Goal: Transaction & Acquisition: Purchase product/service

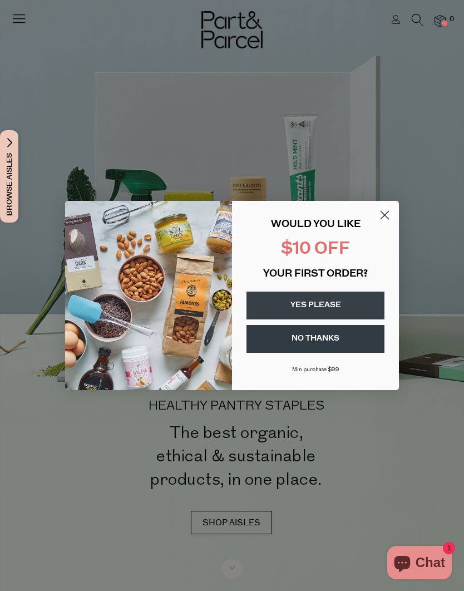
click at [389, 219] on icon "Close dialog" at bounding box center [385, 216] width 8 height 8
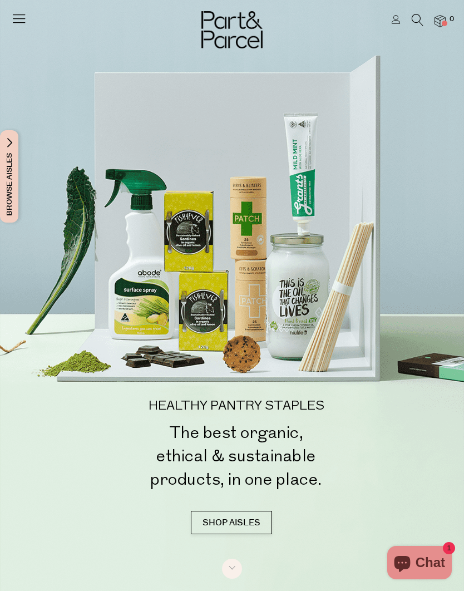
click at [18, 20] on icon at bounding box center [19, 19] width 16 height 16
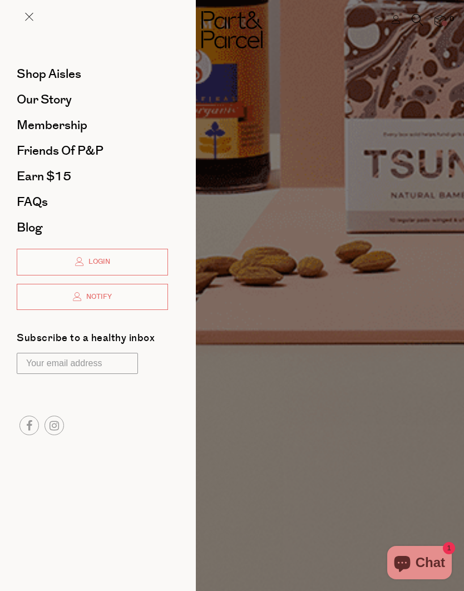
click at [33, 75] on span "Shop Aisles" at bounding box center [49, 74] width 65 height 18
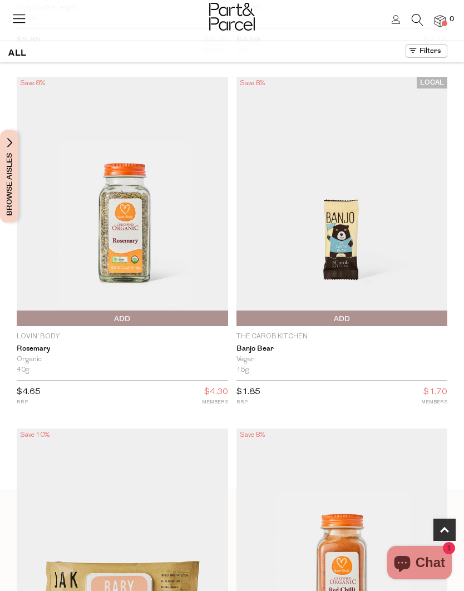
scroll to position [321, 0]
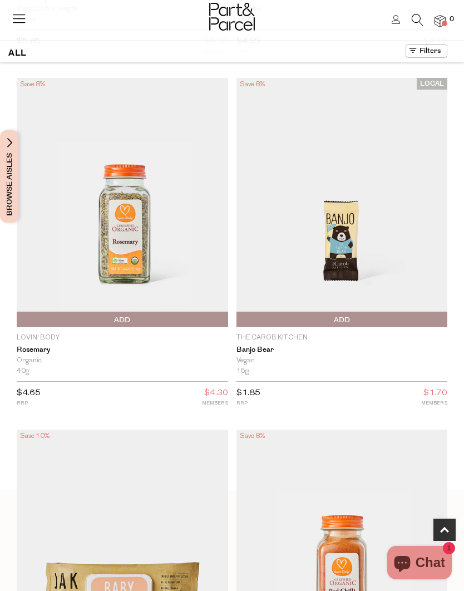
click at [421, 25] on icon at bounding box center [418, 20] width 12 height 12
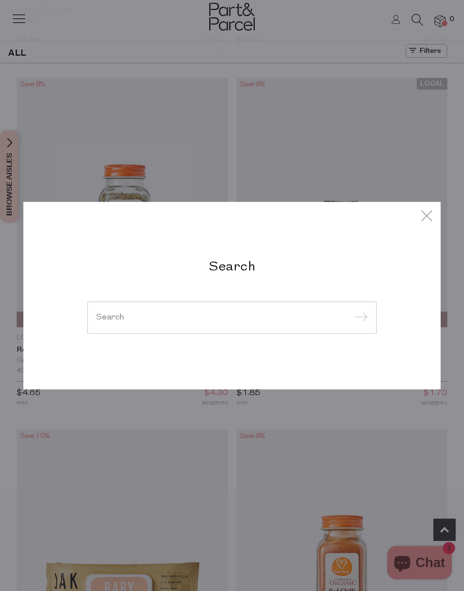
click at [116, 318] on input "search" at bounding box center [232, 317] width 272 height 8
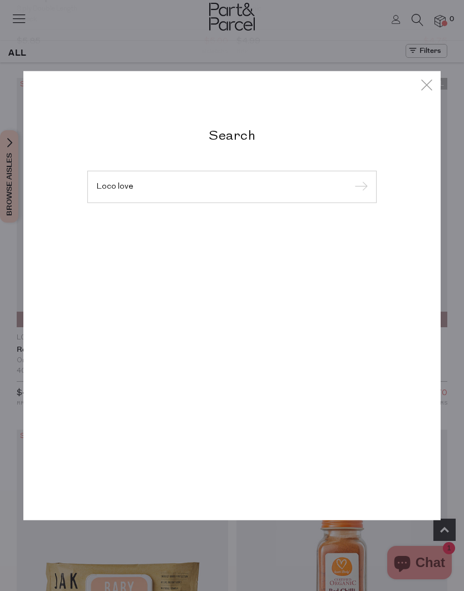
type input "Loco love"
click at [359, 196] on input "submit" at bounding box center [359, 187] width 17 height 17
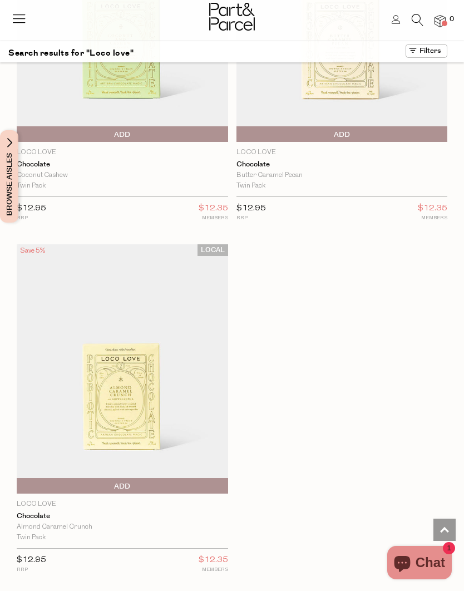
scroll to position [1554, 0]
click at [97, 481] on span "Add To Parcel" at bounding box center [122, 486] width 206 height 17
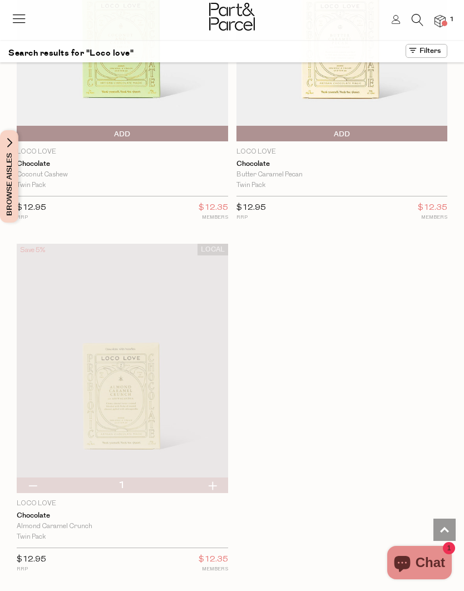
click at [397, 18] on icon at bounding box center [396, 19] width 9 height 9
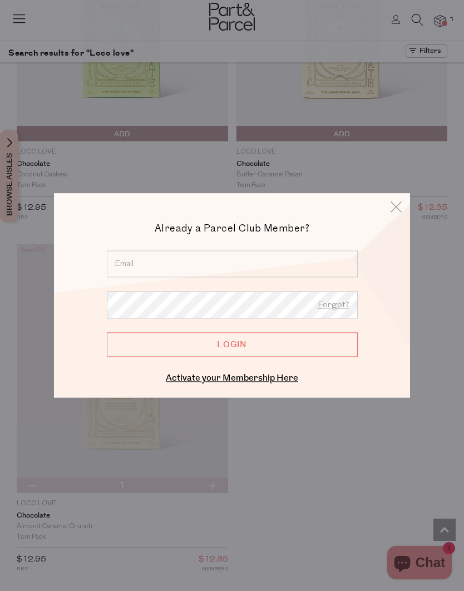
click at [130, 277] on input "email" at bounding box center [232, 264] width 251 height 27
type input "[EMAIL_ADDRESS][DOMAIN_NAME]"
click at [184, 357] on input "Login" at bounding box center [232, 344] width 251 height 24
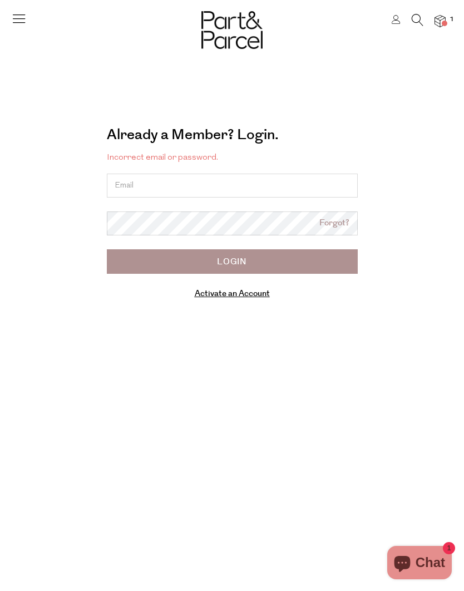
click at [209, 296] on link "Activate an Account" at bounding box center [232, 294] width 75 height 12
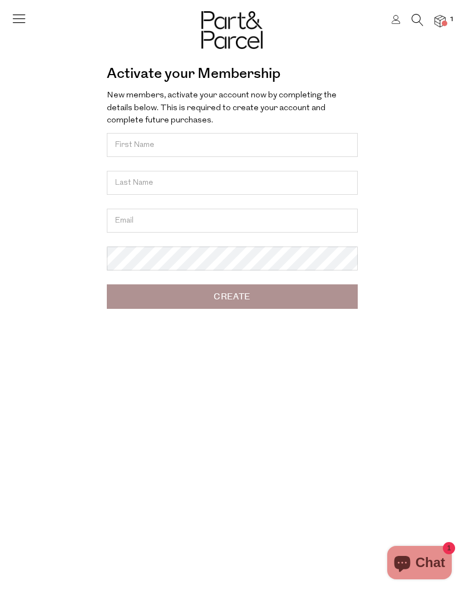
click at [126, 146] on input "text" at bounding box center [232, 145] width 251 height 24
type input "cath"
click at [117, 183] on input "text" at bounding box center [232, 183] width 251 height 24
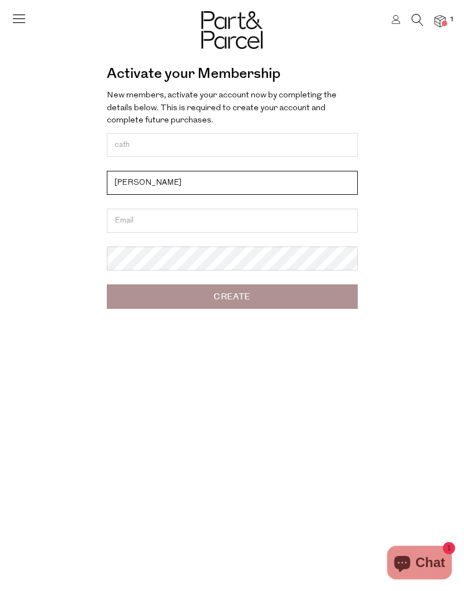
type input "healy"
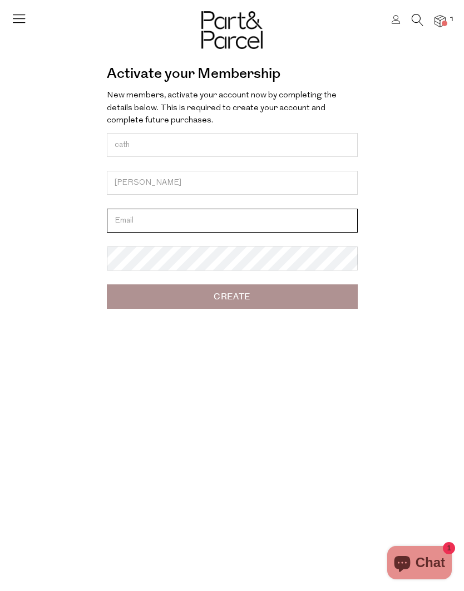
click at [120, 225] on input "email" at bounding box center [232, 221] width 251 height 24
type input "onlineshopping@classyred.com.au"
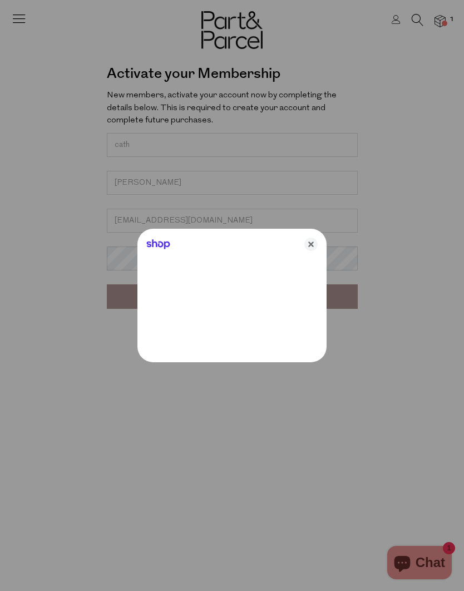
click at [312, 243] on icon "Close" at bounding box center [311, 244] width 13 height 13
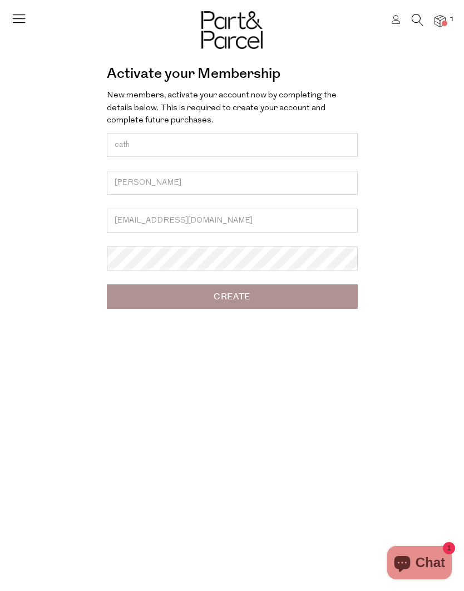
click at [194, 297] on input "Create" at bounding box center [232, 296] width 251 height 24
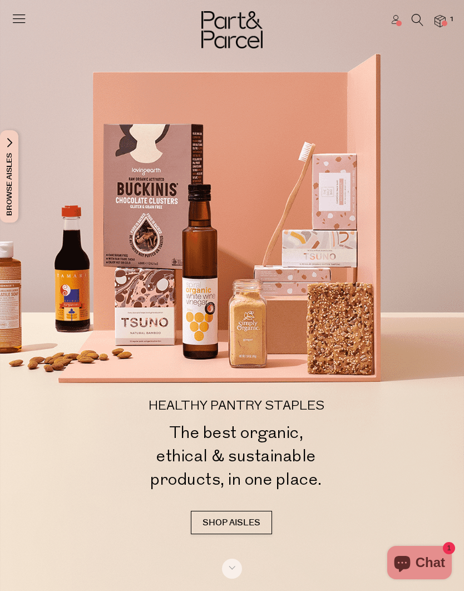
click at [435, 23] on img at bounding box center [440, 21] width 11 height 13
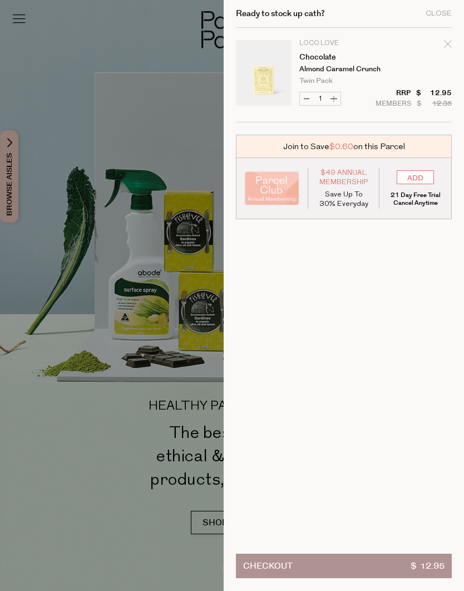
click at [56, 159] on div at bounding box center [232, 295] width 464 height 591
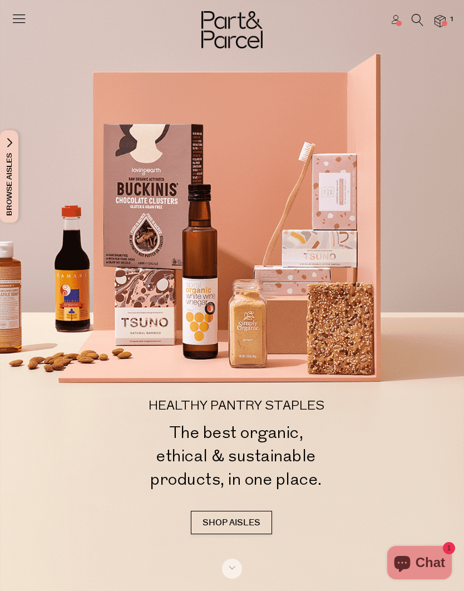
click at [400, 19] on icon at bounding box center [396, 19] width 9 height 9
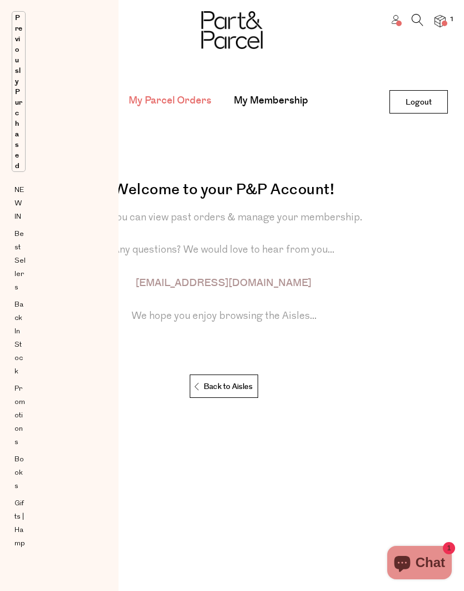
click at [256, 96] on link "My Membership" at bounding box center [271, 101] width 75 height 14
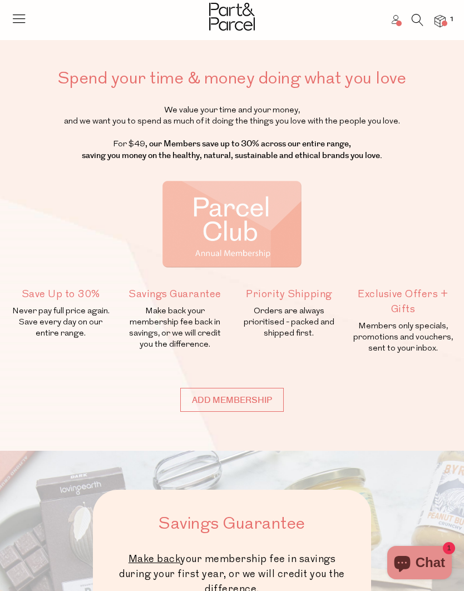
click at [19, 18] on icon at bounding box center [19, 19] width 16 height 16
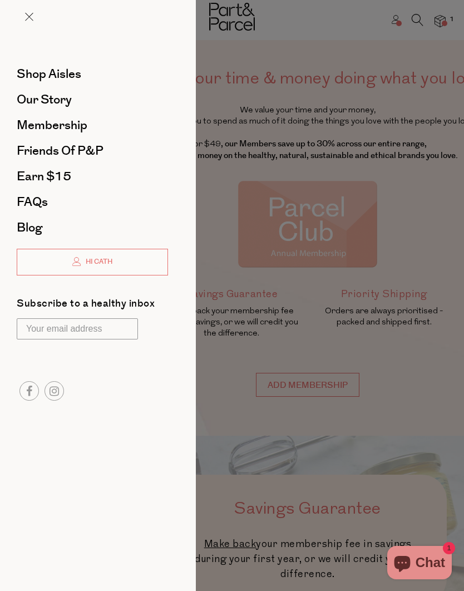
click at [33, 73] on span "Shop Aisles" at bounding box center [49, 74] width 65 height 18
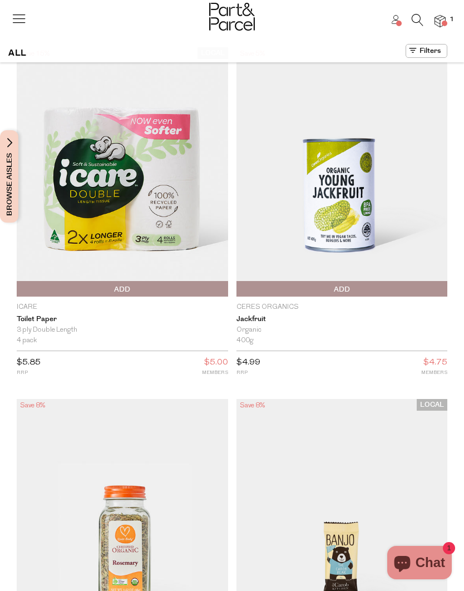
click at [415, 20] on icon at bounding box center [418, 20] width 12 height 12
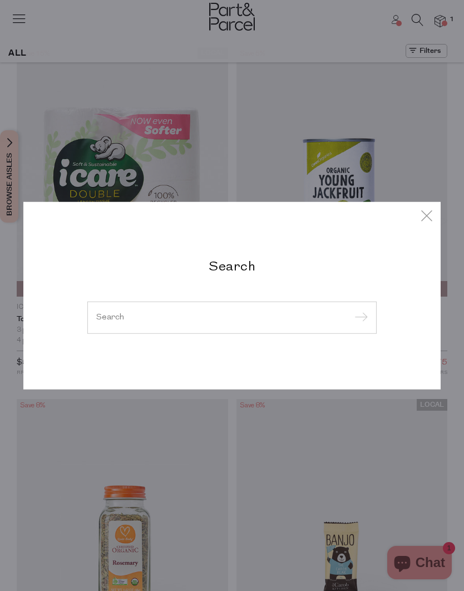
click at [122, 317] on input "search" at bounding box center [232, 317] width 272 height 8
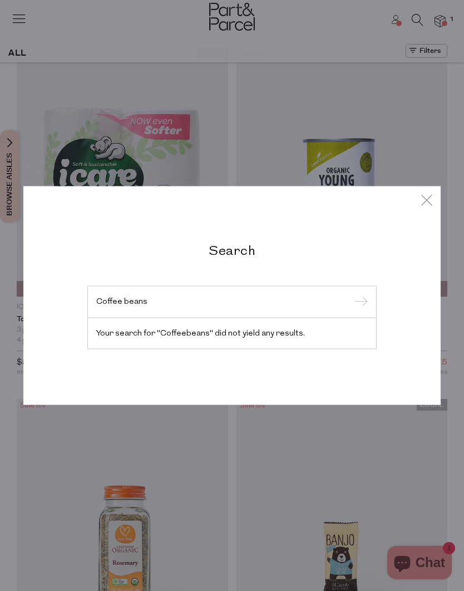
type input "Coffee beans"
click at [359, 303] on input "submit" at bounding box center [359, 303] width 17 height 17
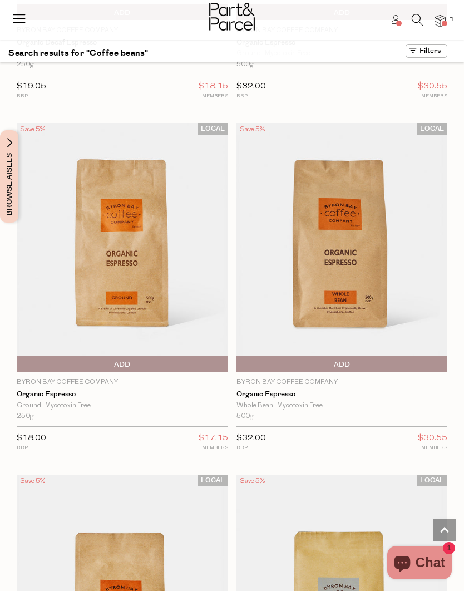
scroll to position [2074, 0]
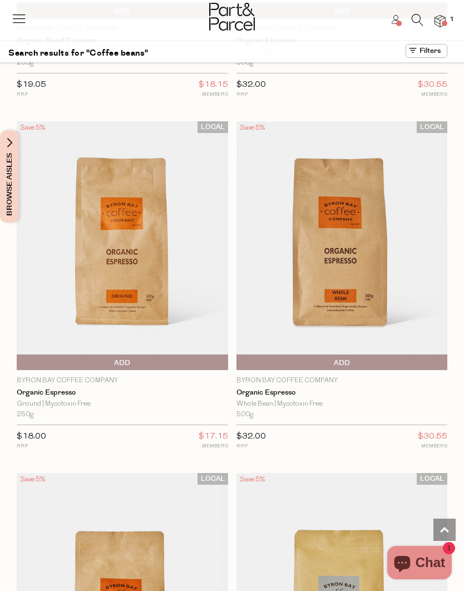
click at [352, 355] on span "Add To Parcel" at bounding box center [342, 363] width 206 height 17
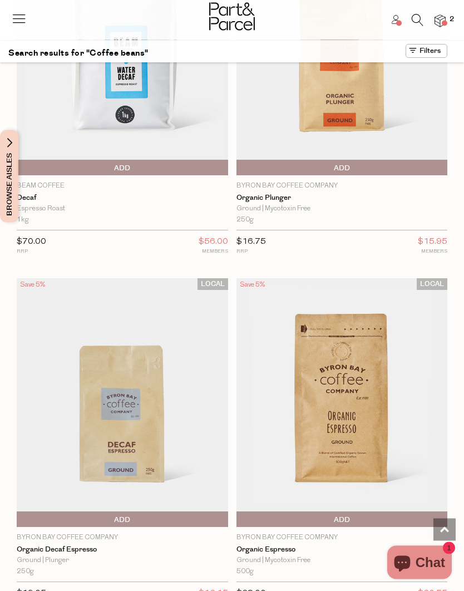
scroll to position [1564, 0]
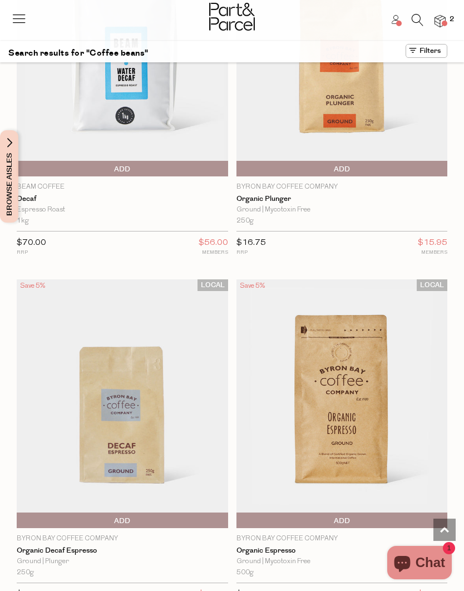
click at [419, 20] on icon at bounding box center [418, 20] width 12 height 12
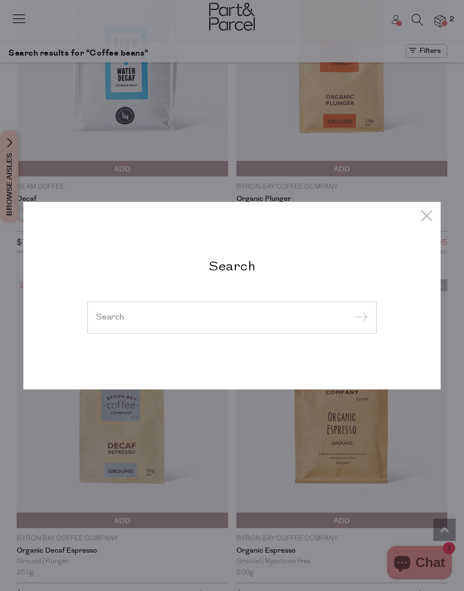
click at [109, 318] on input "search" at bounding box center [232, 317] width 272 height 8
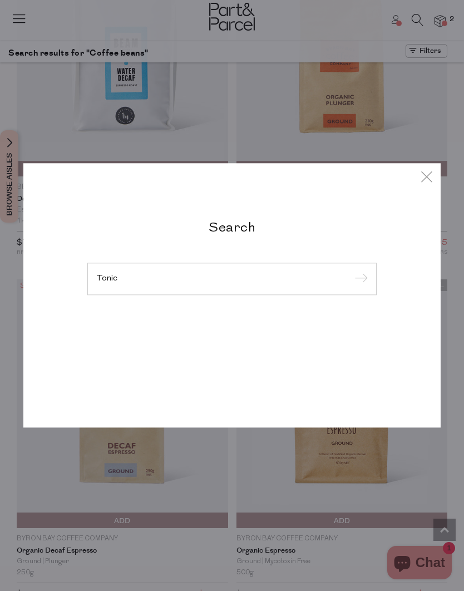
type input "Tonic"
click at [359, 271] on input "submit" at bounding box center [359, 279] width 17 height 17
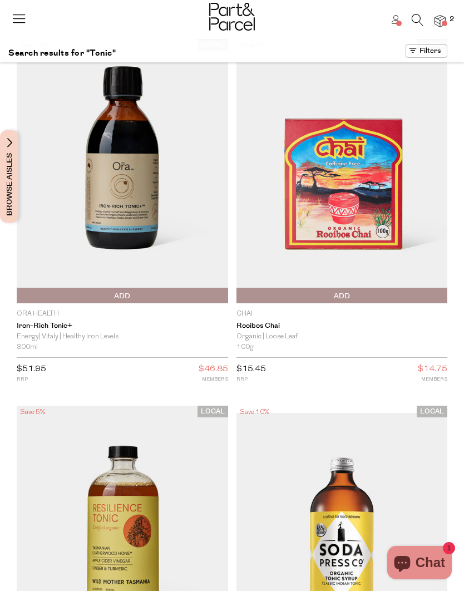
click at [418, 18] on icon at bounding box center [418, 20] width 12 height 12
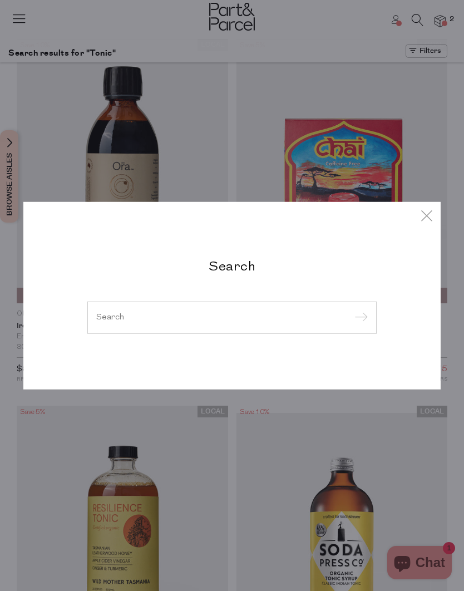
click at [104, 316] on input "search" at bounding box center [232, 317] width 272 height 8
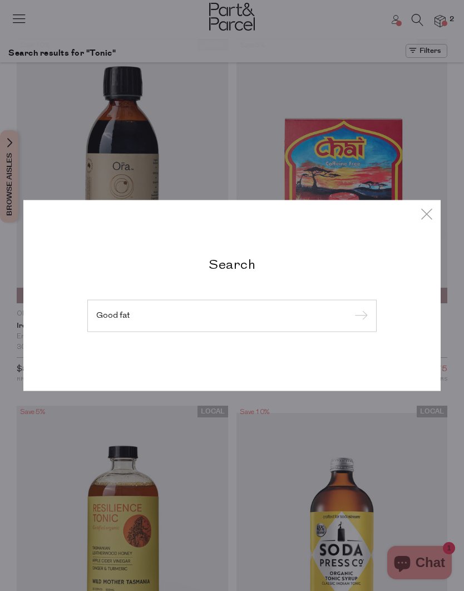
type input "Good fat"
click at [359, 310] on input "submit" at bounding box center [359, 316] width 17 height 17
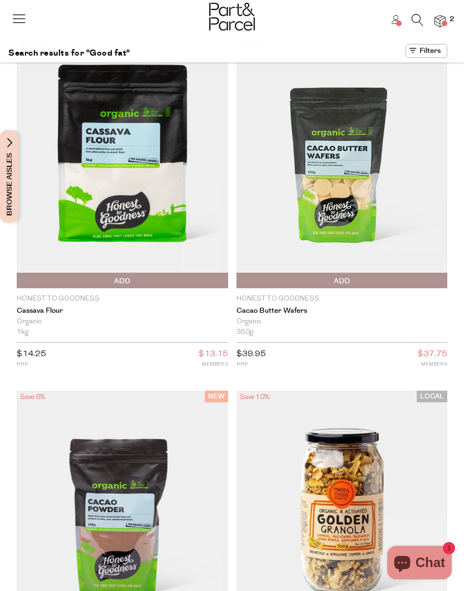
click at [415, 18] on icon at bounding box center [418, 20] width 12 height 12
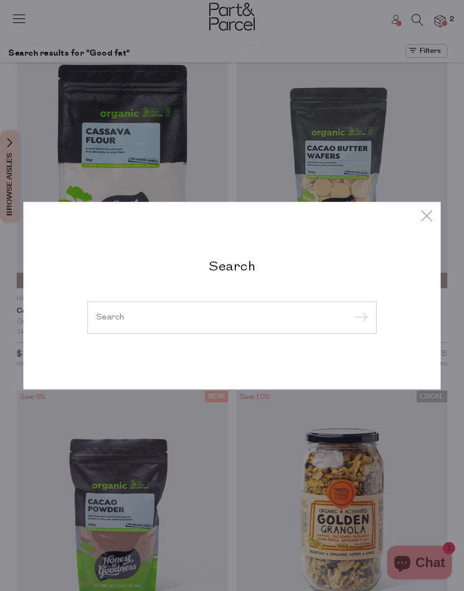
click at [117, 320] on input "search" at bounding box center [232, 317] width 272 height 8
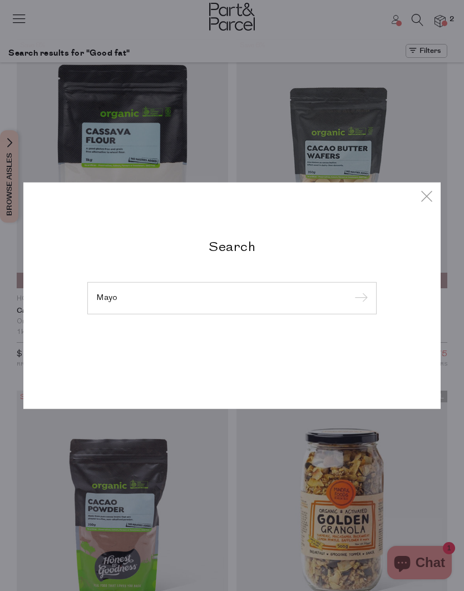
type input "Mayo"
click at [359, 299] on input "submit" at bounding box center [359, 299] width 17 height 17
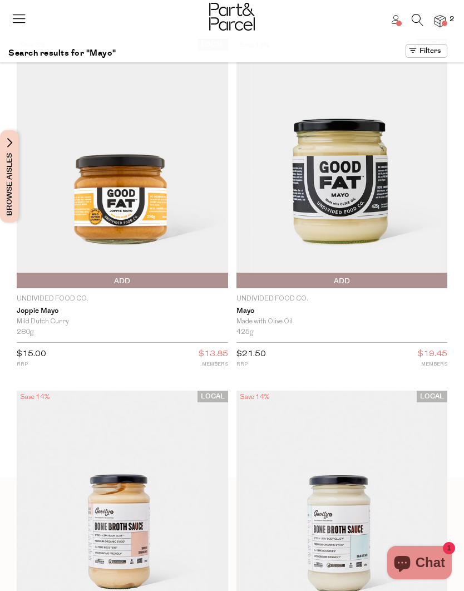
click at [316, 281] on span "Add To Parcel" at bounding box center [342, 281] width 206 height 17
